Goal: Entertainment & Leisure: Browse casually

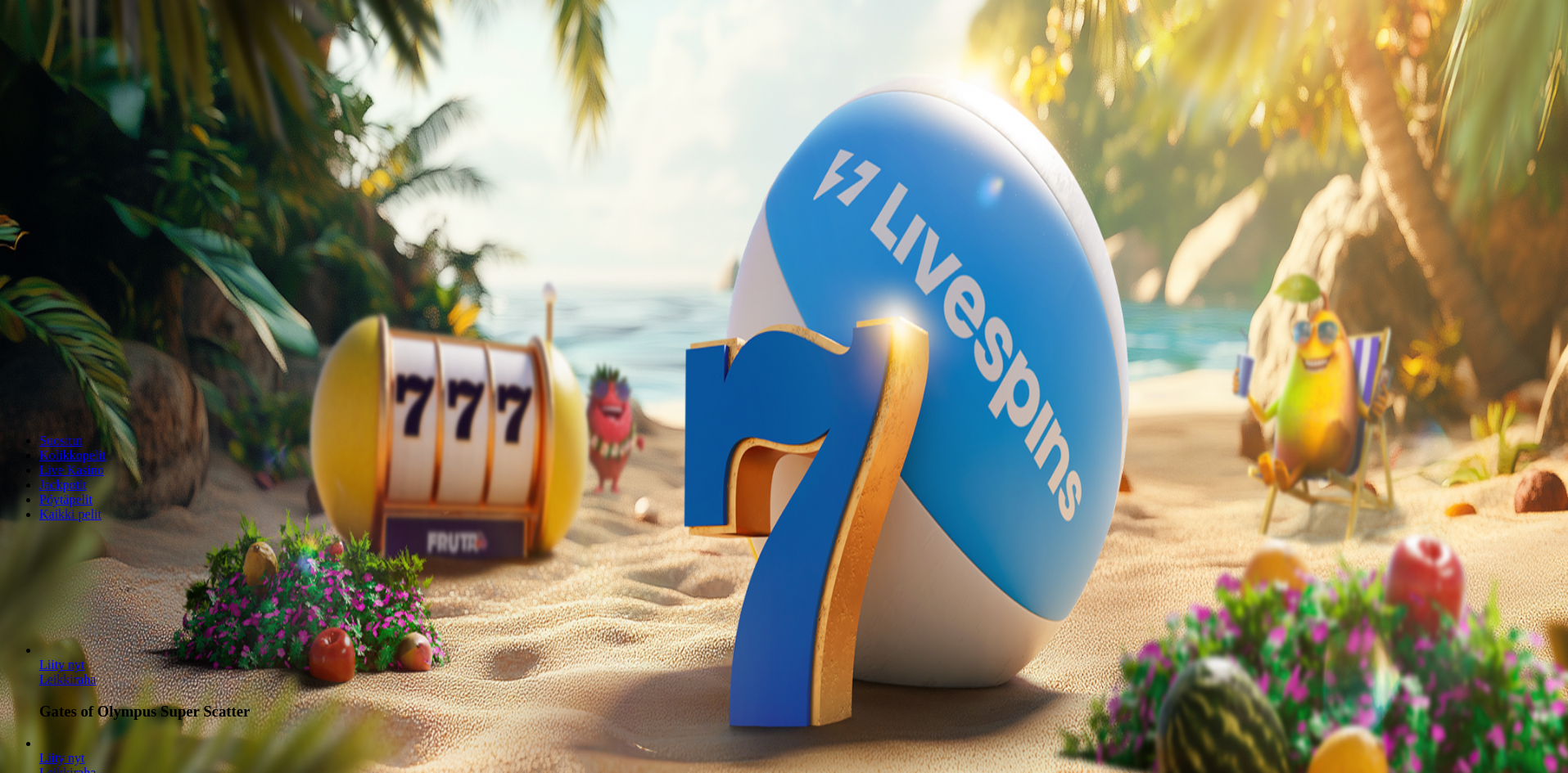
click at [114, 66] on span "Kirjaudu" at bounding box center [113, 58] width 40 height 12
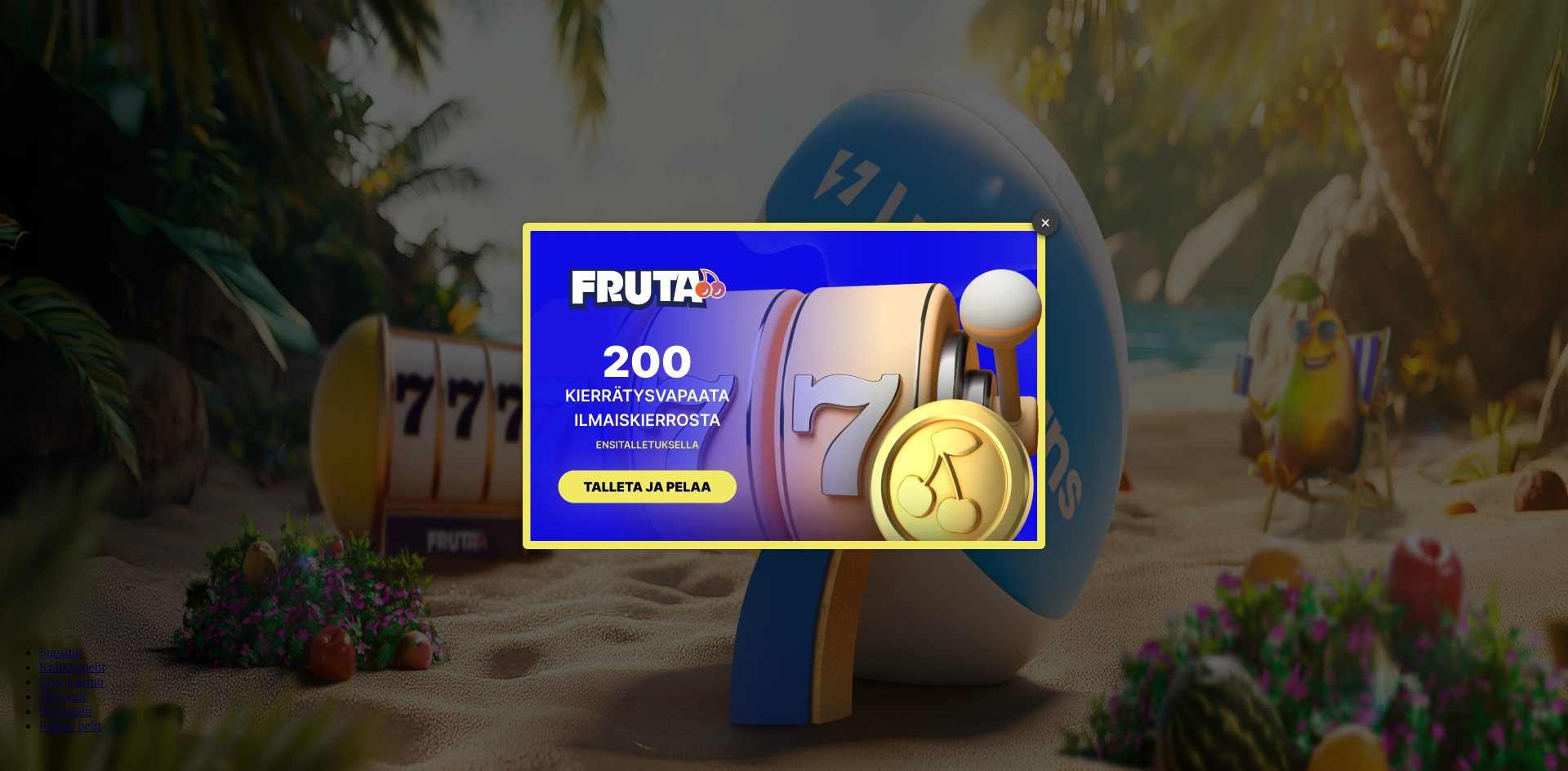
click at [1046, 223] on link "×" at bounding box center [1045, 222] width 26 height 26
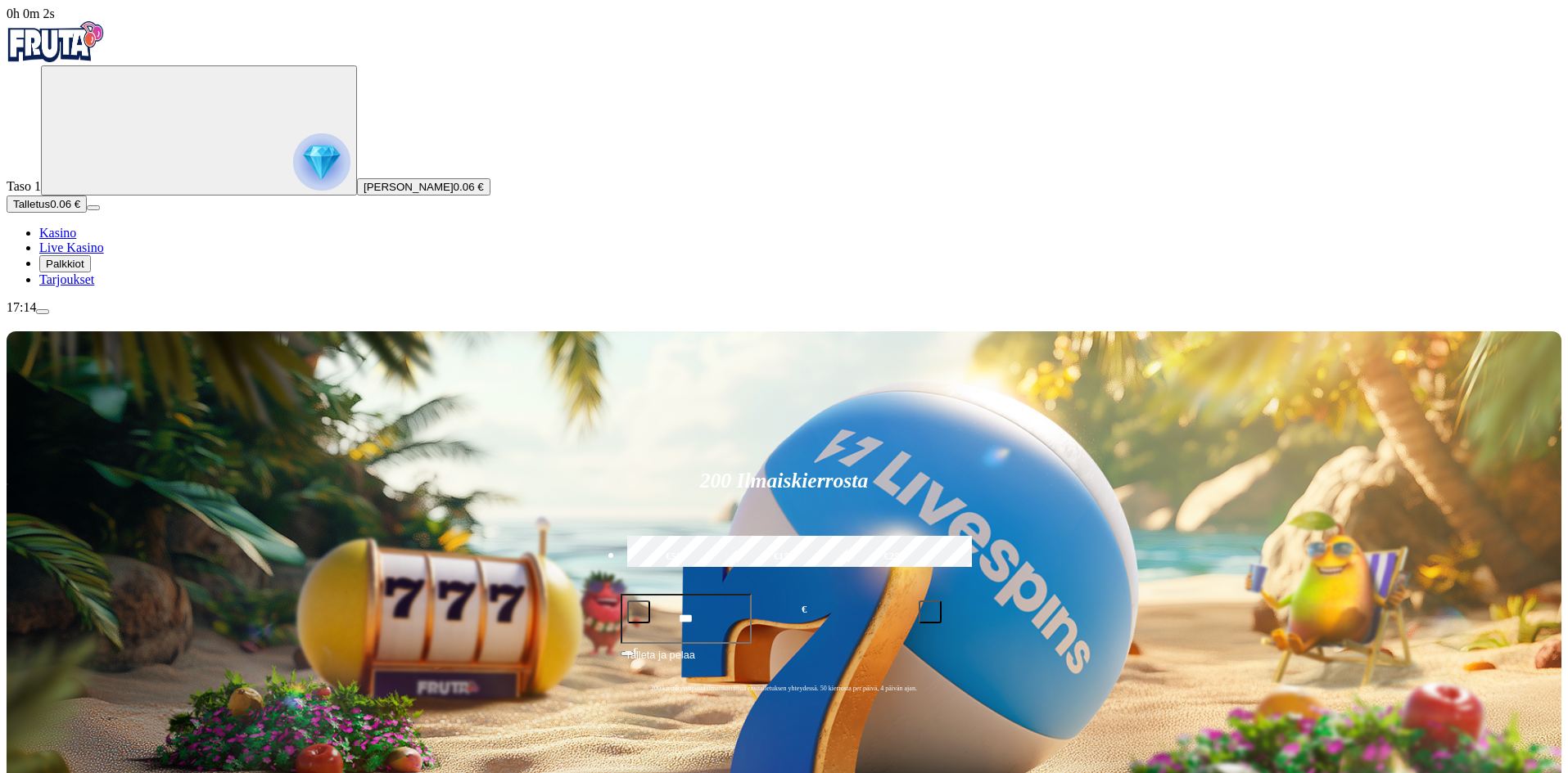
click at [79, 270] on span "Palkkiot" at bounding box center [65, 263] width 38 height 12
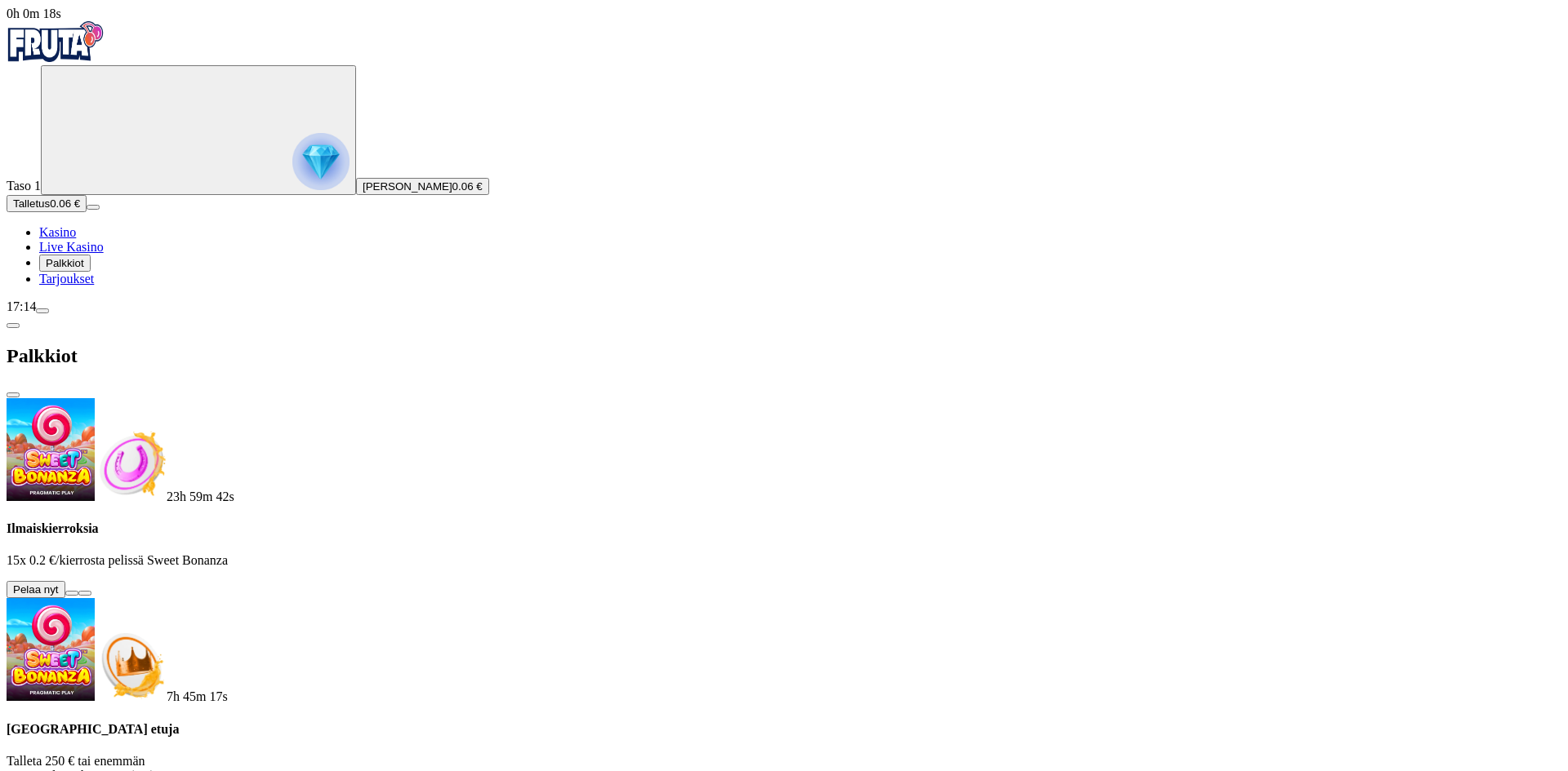
click at [78, 591] on button at bounding box center [72, 592] width 13 height 5
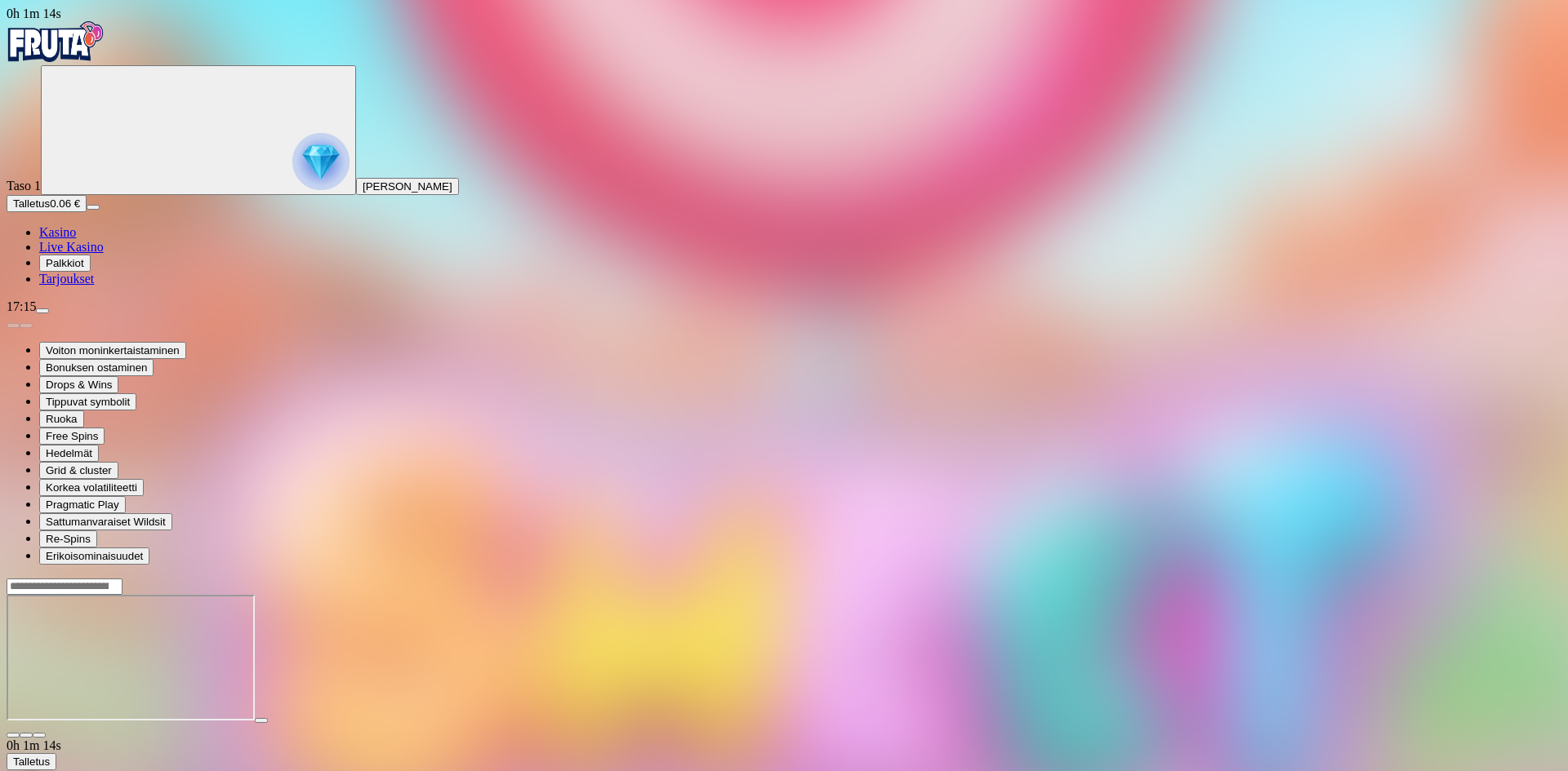
click at [13, 735] on span "close icon" at bounding box center [13, 735] width 0 height 0
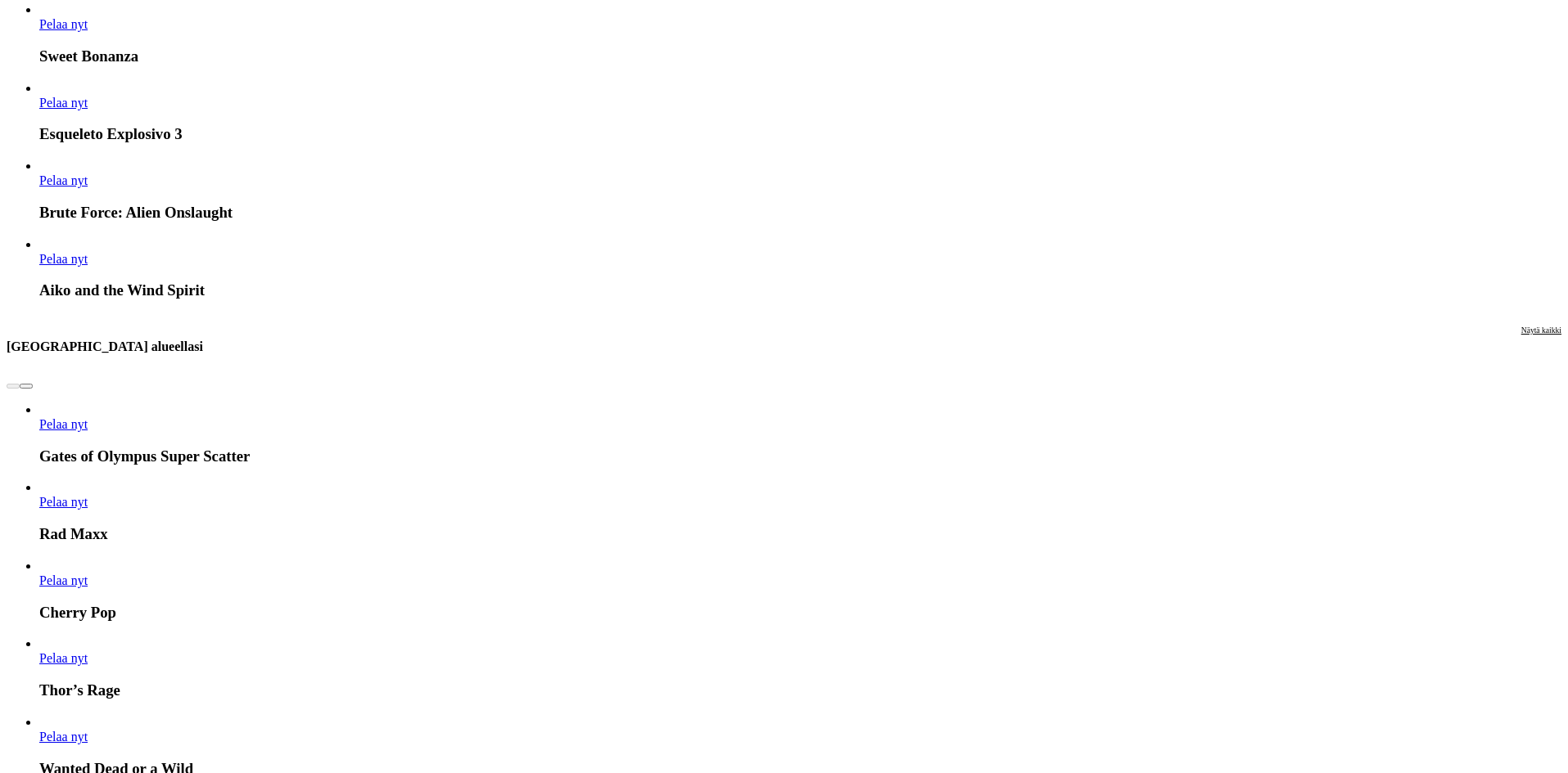
scroll to position [982, 0]
